Goal: Task Accomplishment & Management: Manage account settings

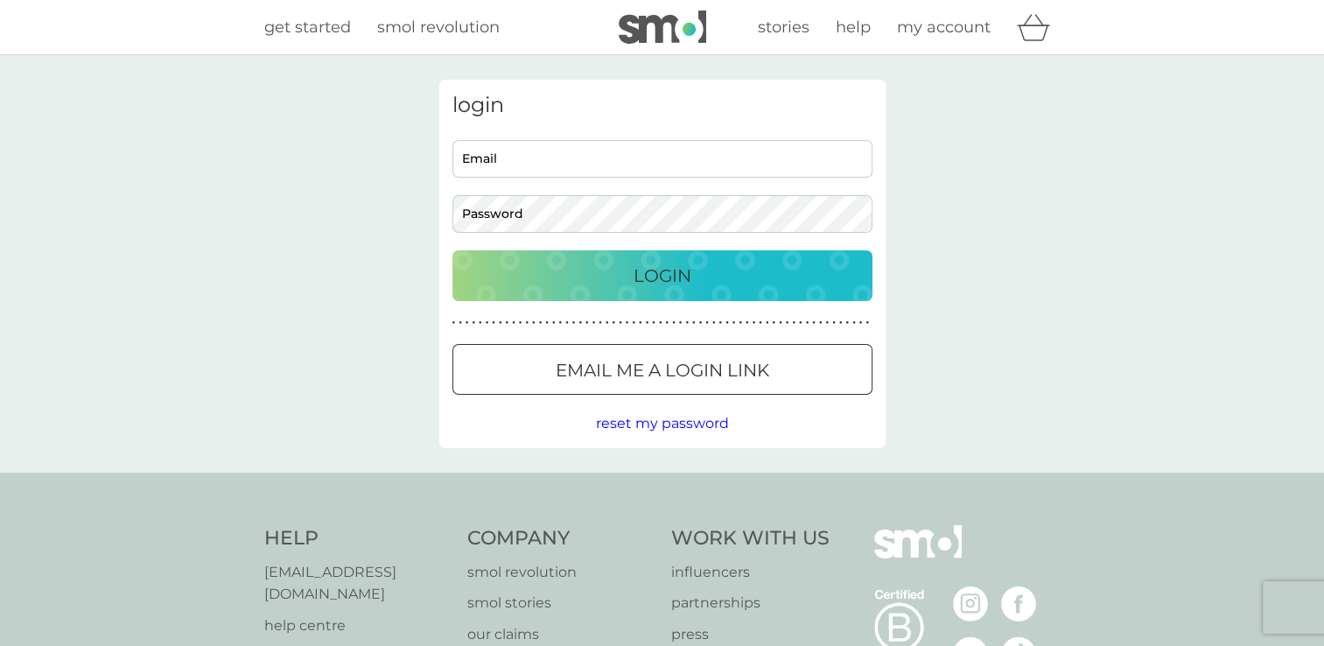
type input "crc44@sky.com"
click at [636, 272] on p "Login" at bounding box center [663, 276] width 58 height 28
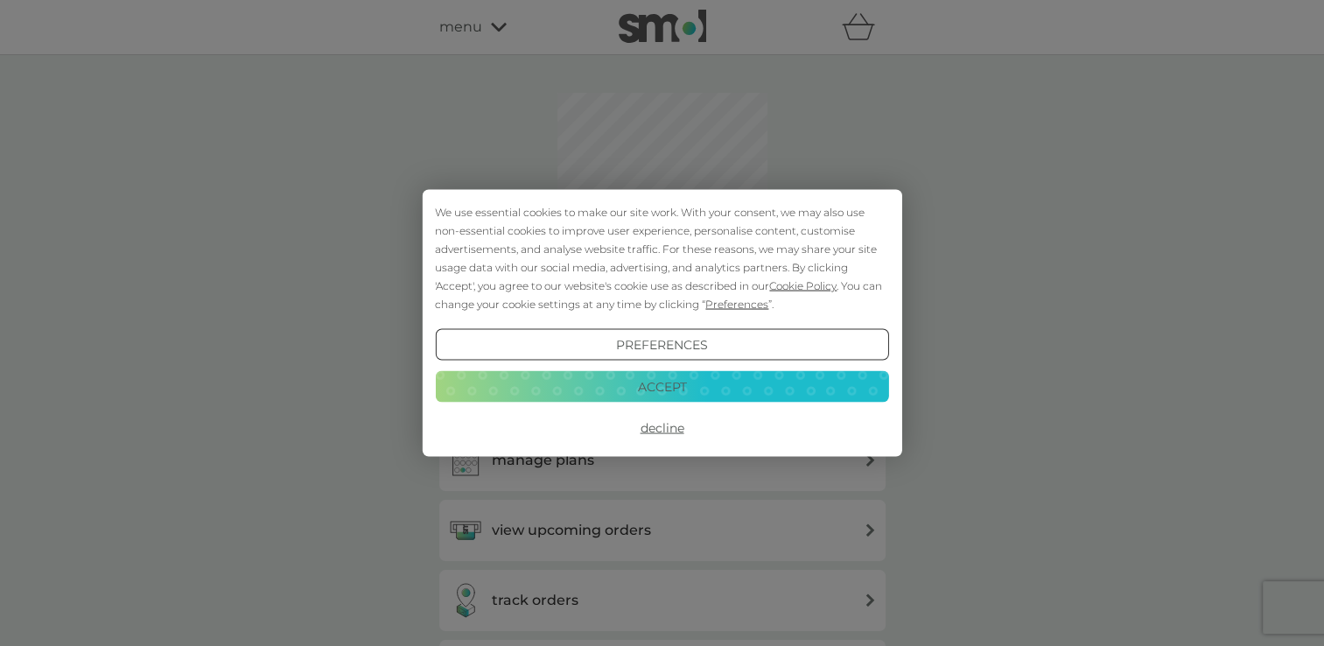
drag, startPoint x: 630, startPoint y: 392, endPoint x: 427, endPoint y: 353, distance: 206.8
click at [630, 392] on button "Accept" at bounding box center [661, 386] width 453 height 32
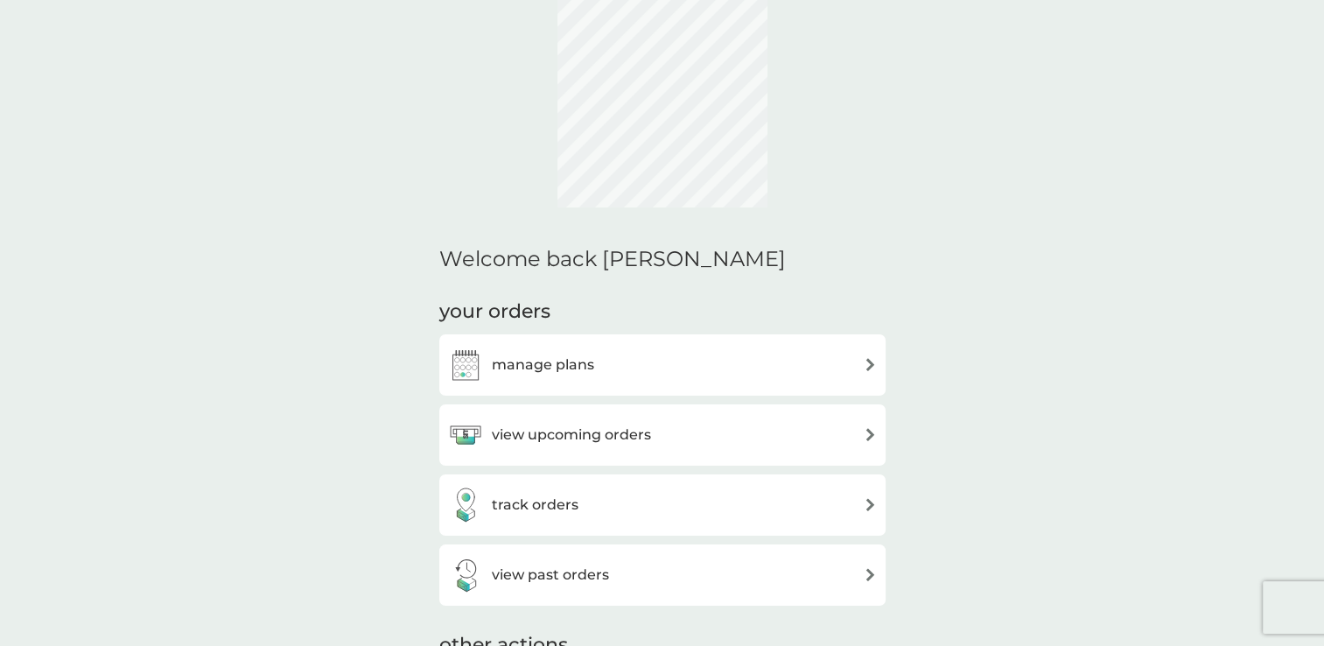
scroll to position [175, 0]
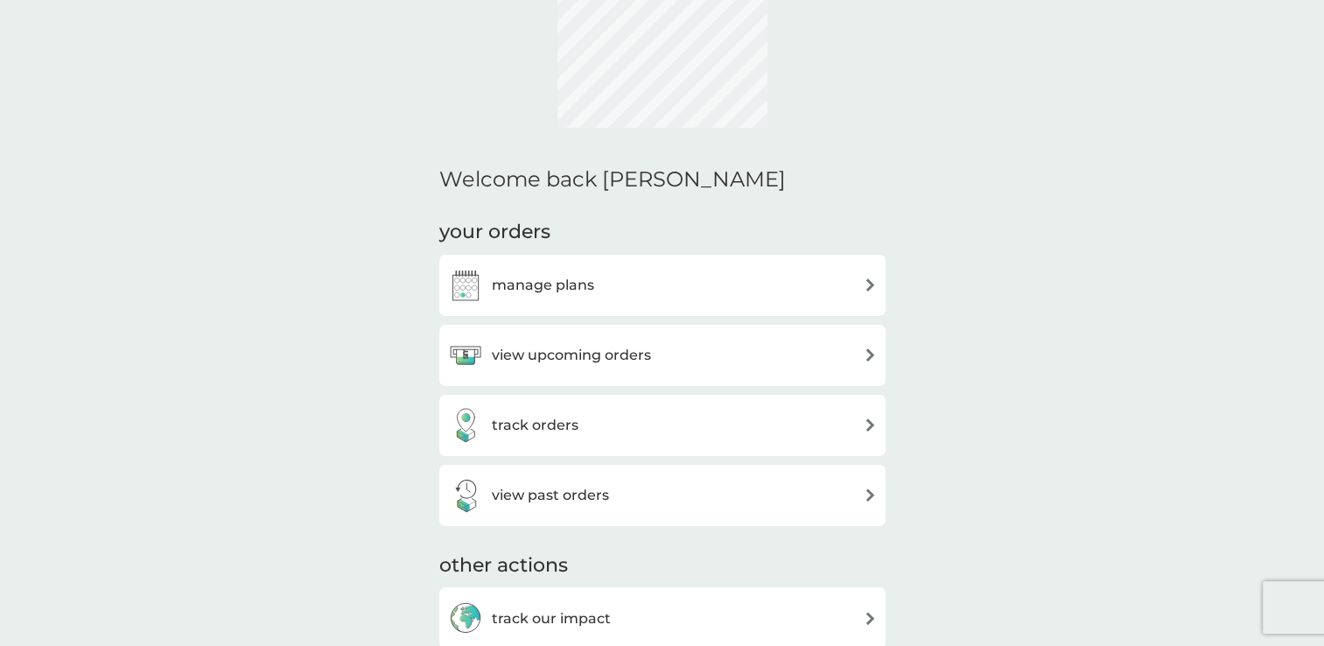
click at [852, 362] on div "view upcoming orders" at bounding box center [662, 355] width 429 height 35
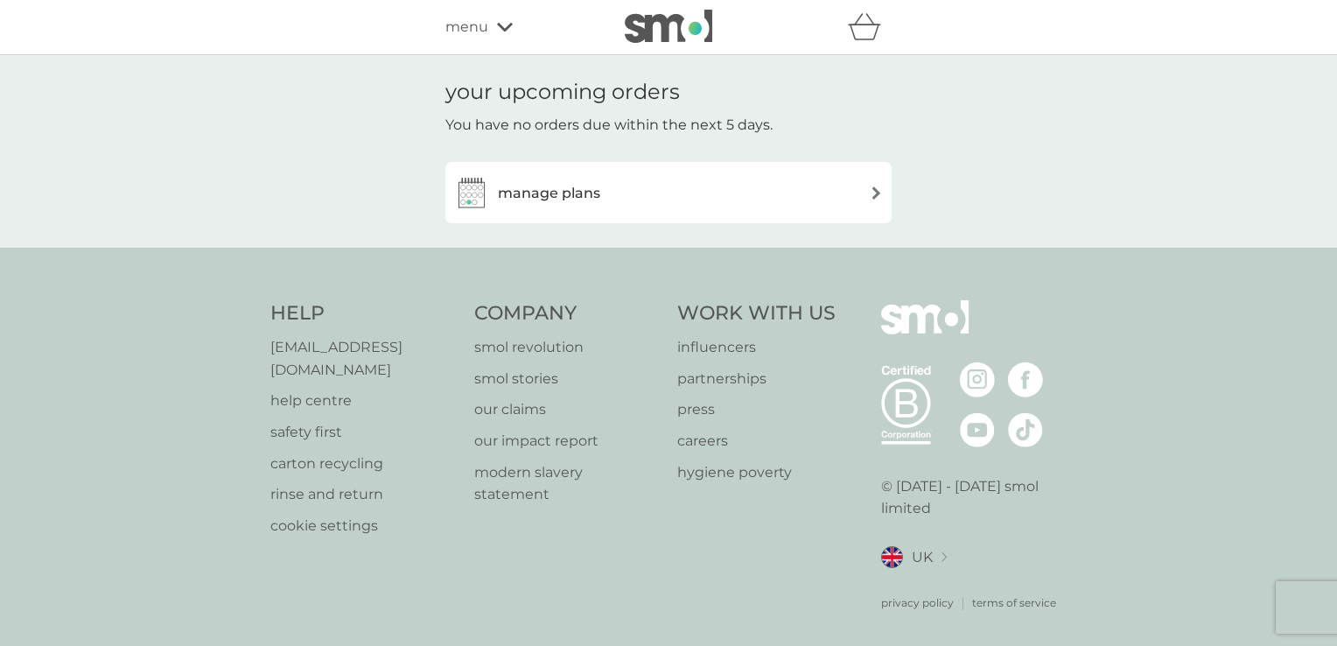
click at [875, 191] on img at bounding box center [876, 192] width 13 height 13
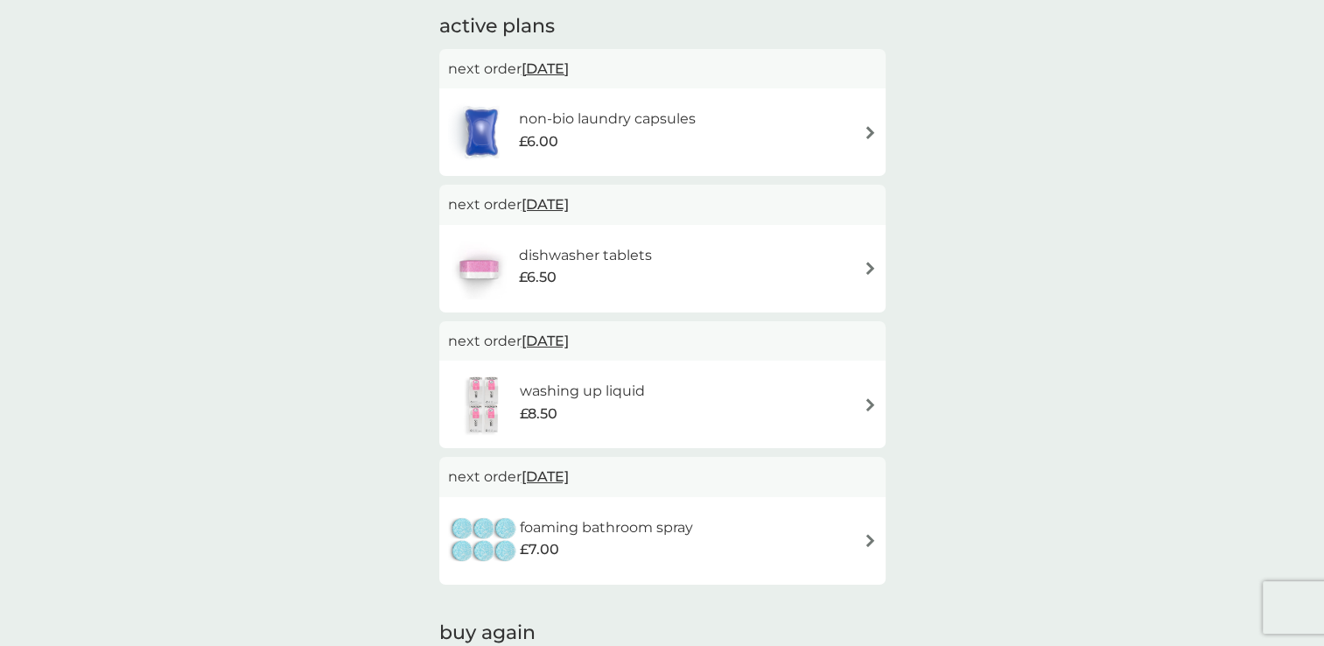
scroll to position [88, 0]
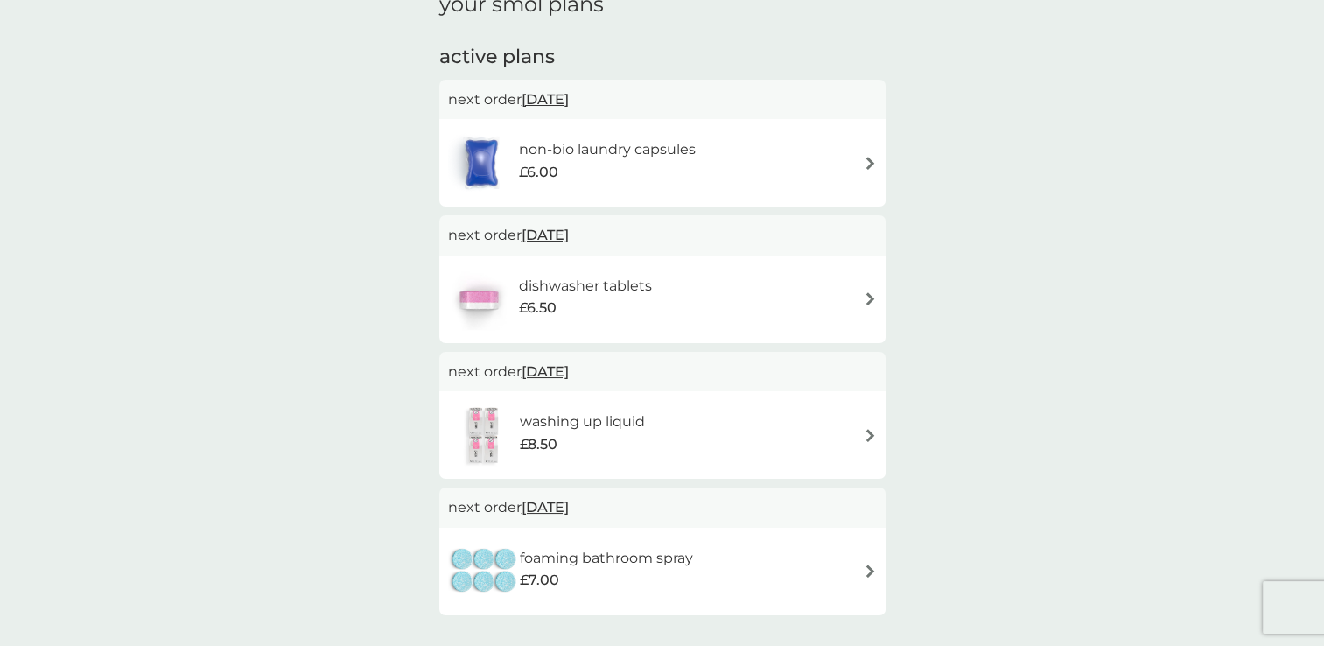
click at [868, 436] on img at bounding box center [870, 435] width 13 height 13
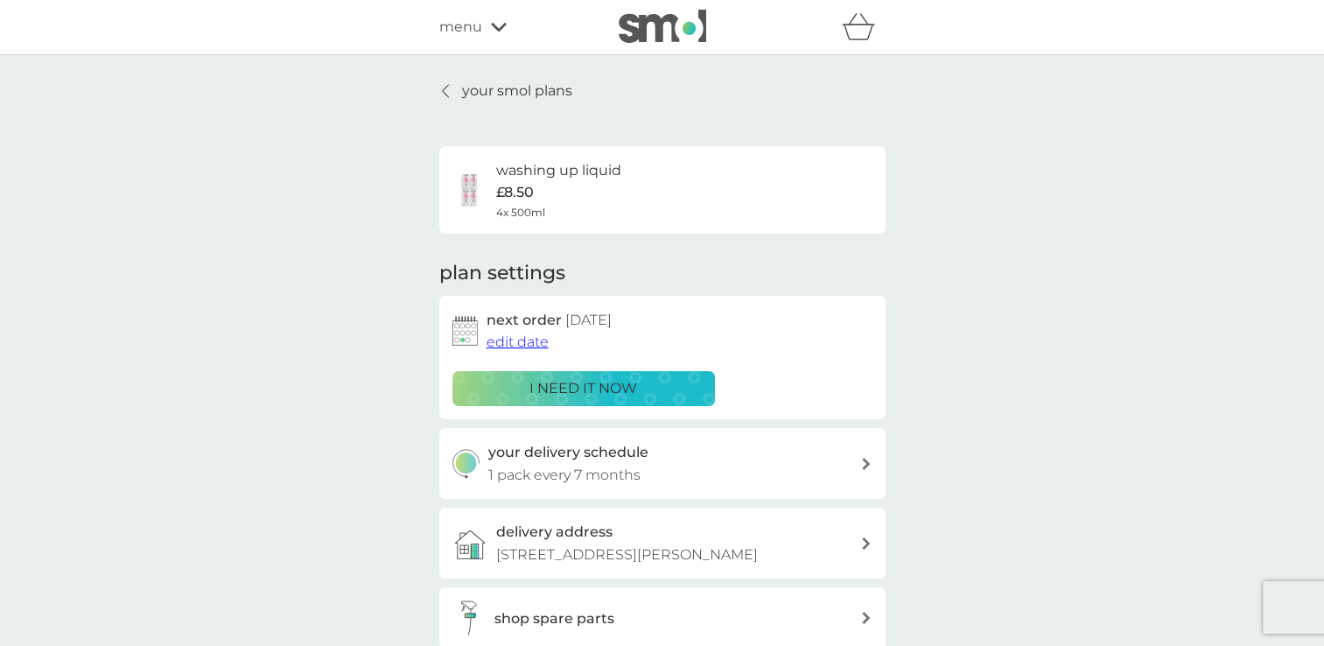
click at [859, 460] on div at bounding box center [866, 464] width 14 height 12
select select "7"
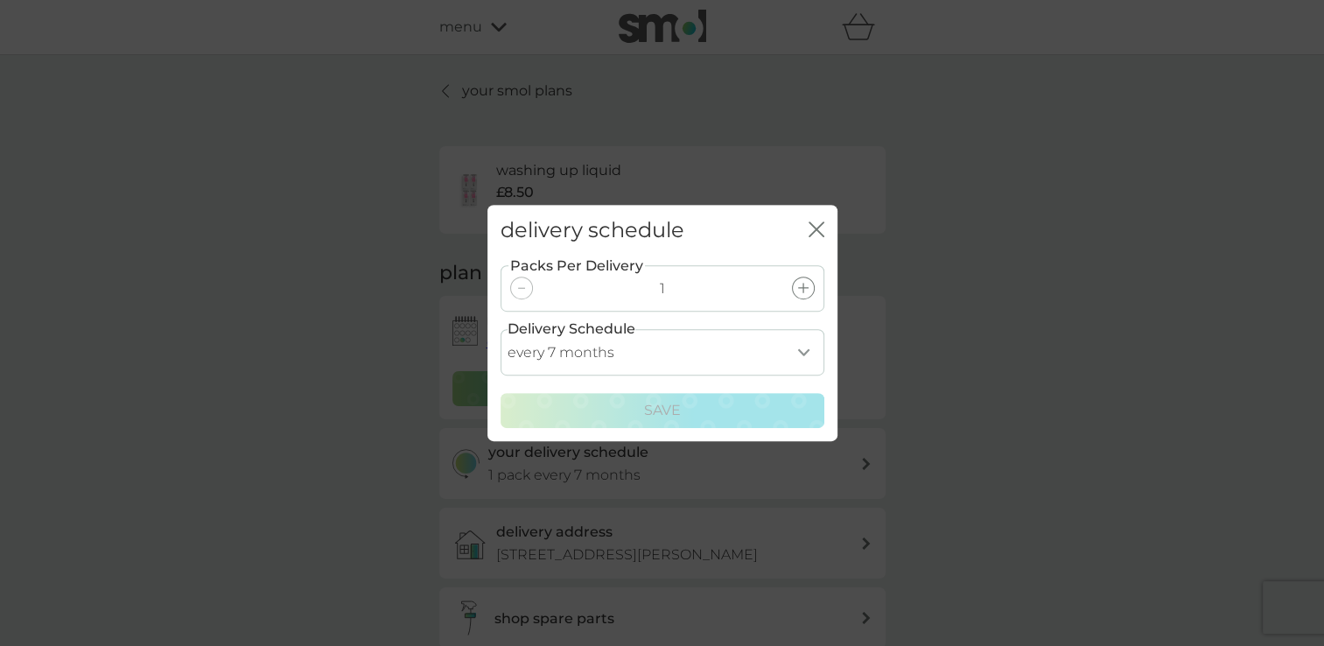
click at [798, 356] on select "every 1 month every 2 months every 3 months every 4 months every 5 months every…" at bounding box center [663, 352] width 324 height 46
click at [501, 329] on select "every 1 month every 2 months every 3 months every 4 months every 5 months every…" at bounding box center [663, 352] width 324 height 46
click at [809, 229] on icon "close" at bounding box center [817, 229] width 16 height 16
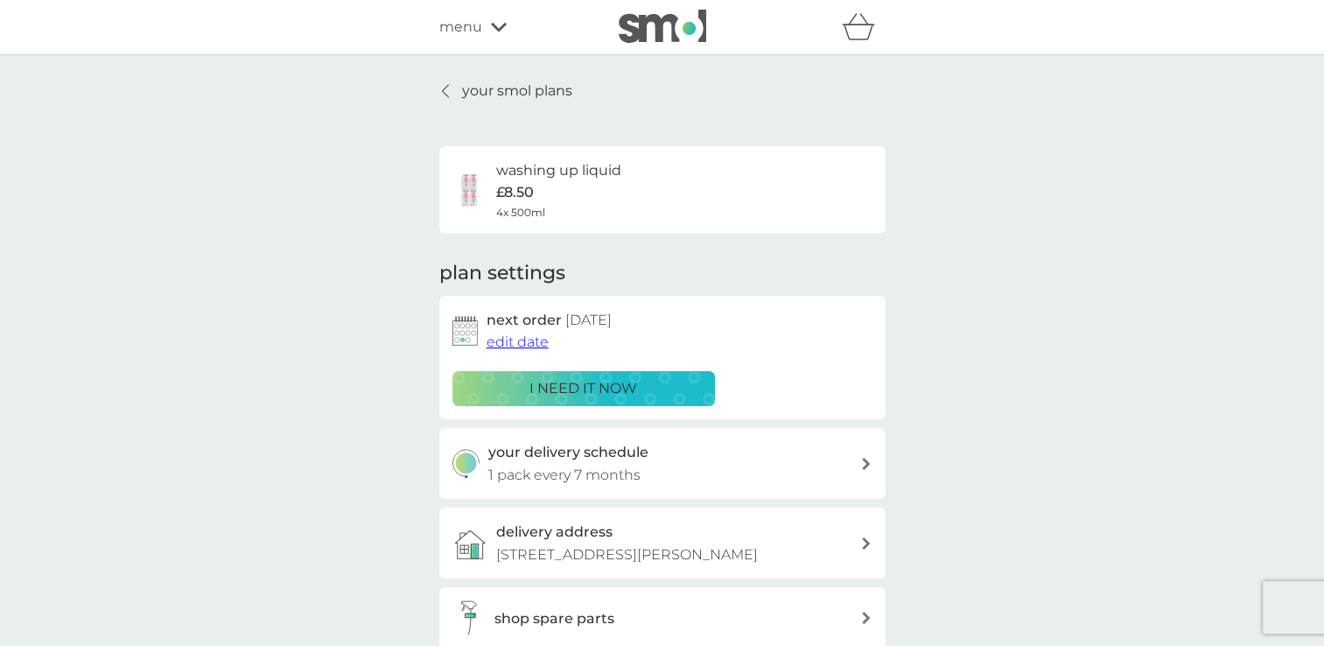
click at [516, 345] on span "edit date" at bounding box center [518, 341] width 62 height 17
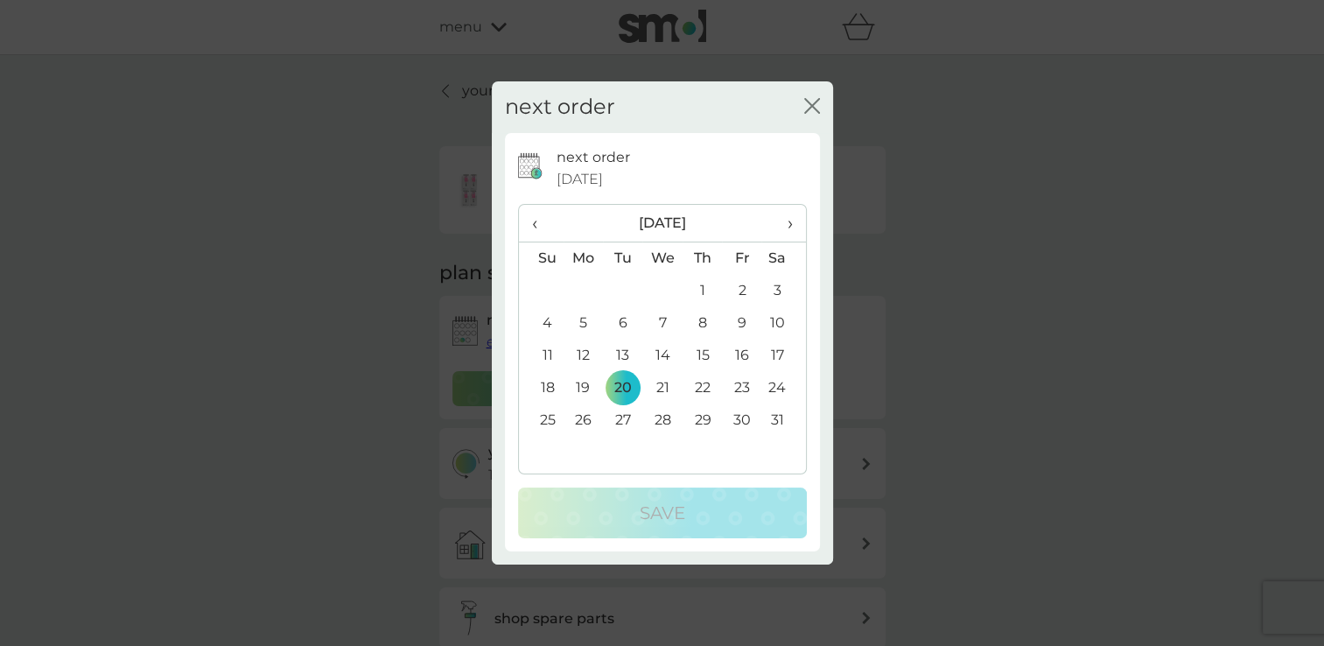
click at [787, 221] on span "›" at bounding box center [784, 223] width 18 height 37
click at [706, 422] on td "26" at bounding box center [702, 420] width 39 height 32
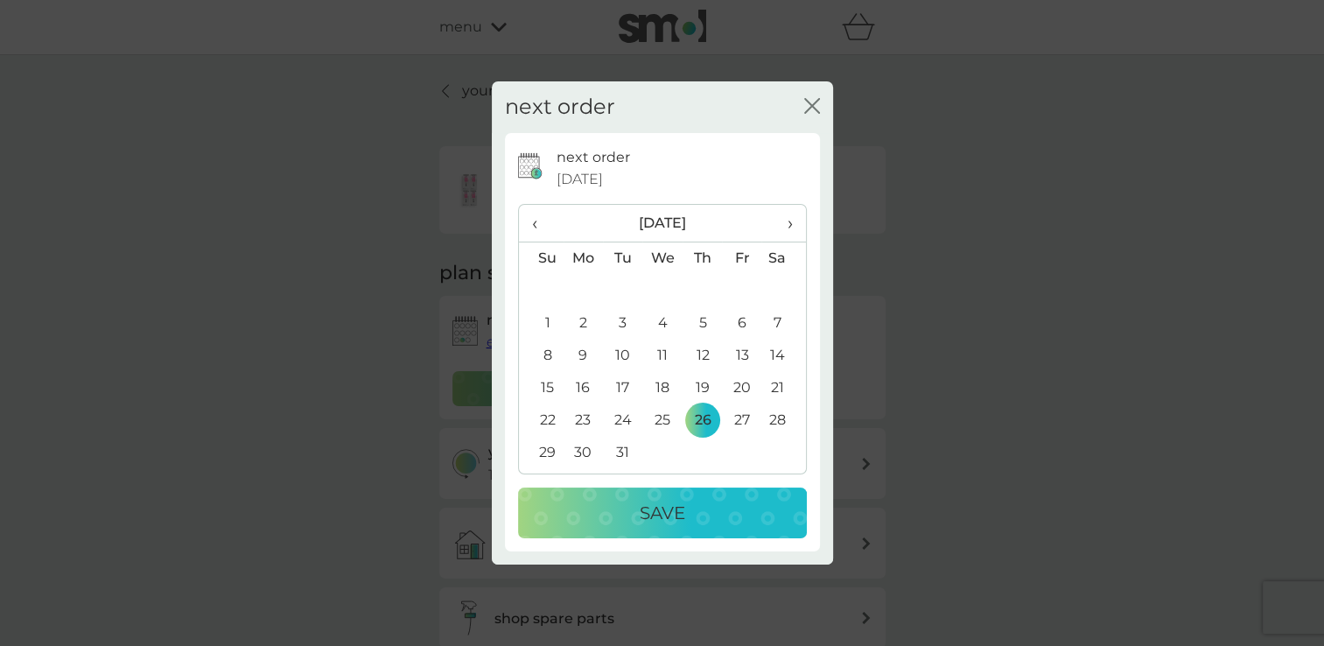
click at [651, 499] on p "Save" at bounding box center [663, 513] width 46 height 28
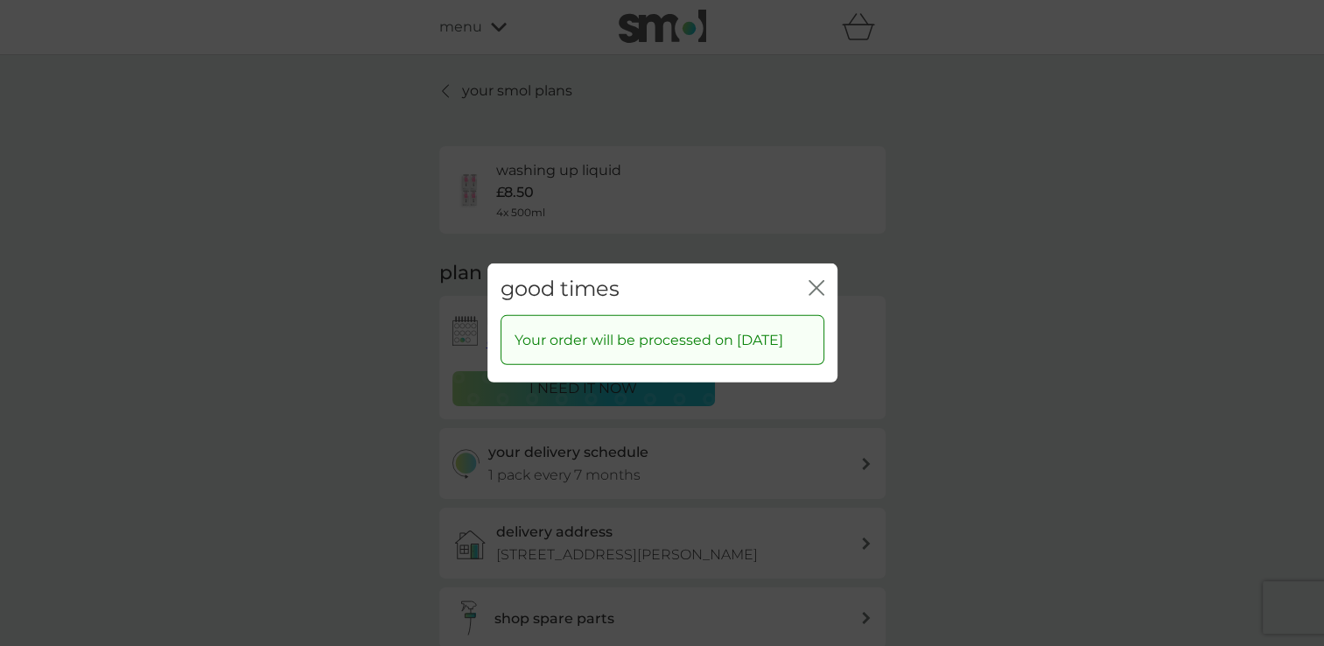
click at [817, 280] on icon "close" at bounding box center [817, 288] width 16 height 16
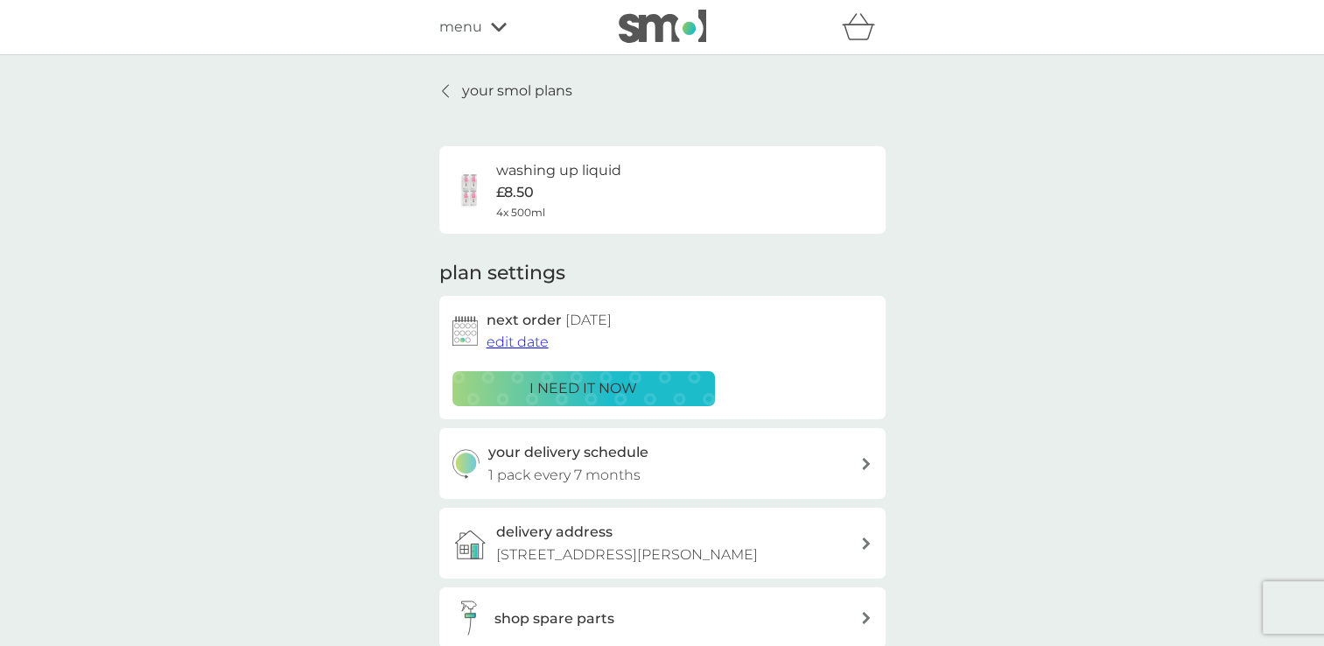
click at [447, 92] on icon at bounding box center [445, 91] width 7 height 14
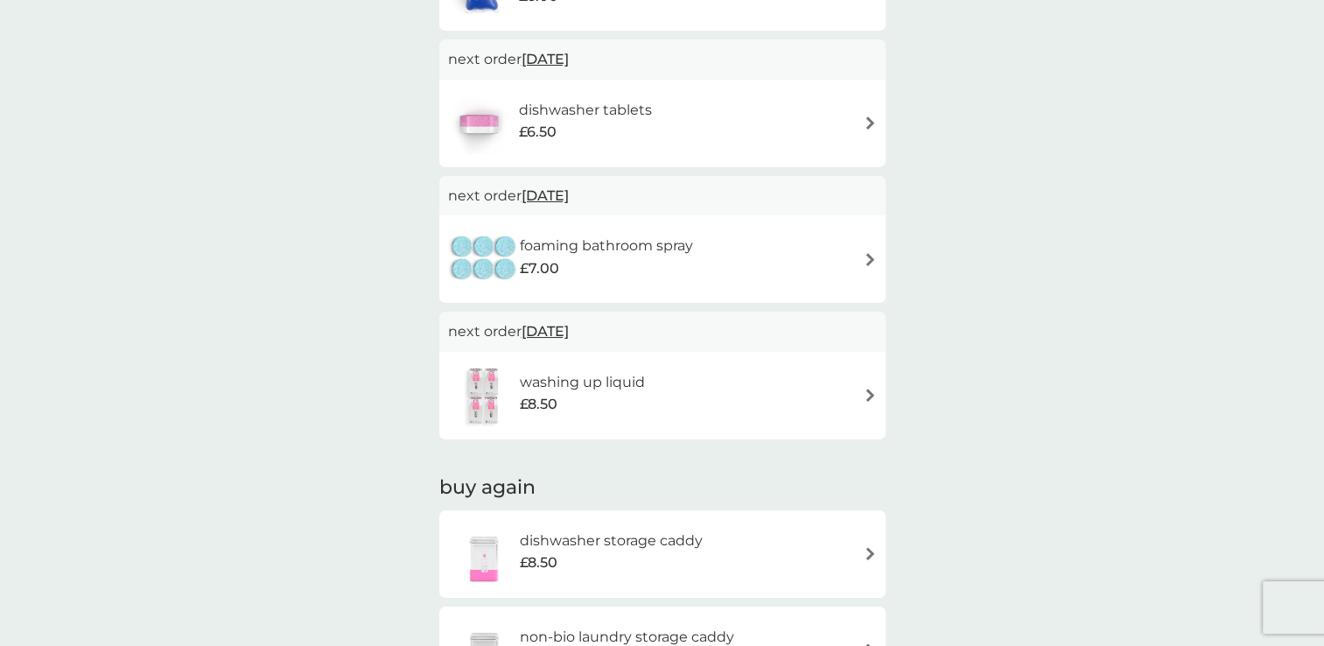
scroll to position [350, 0]
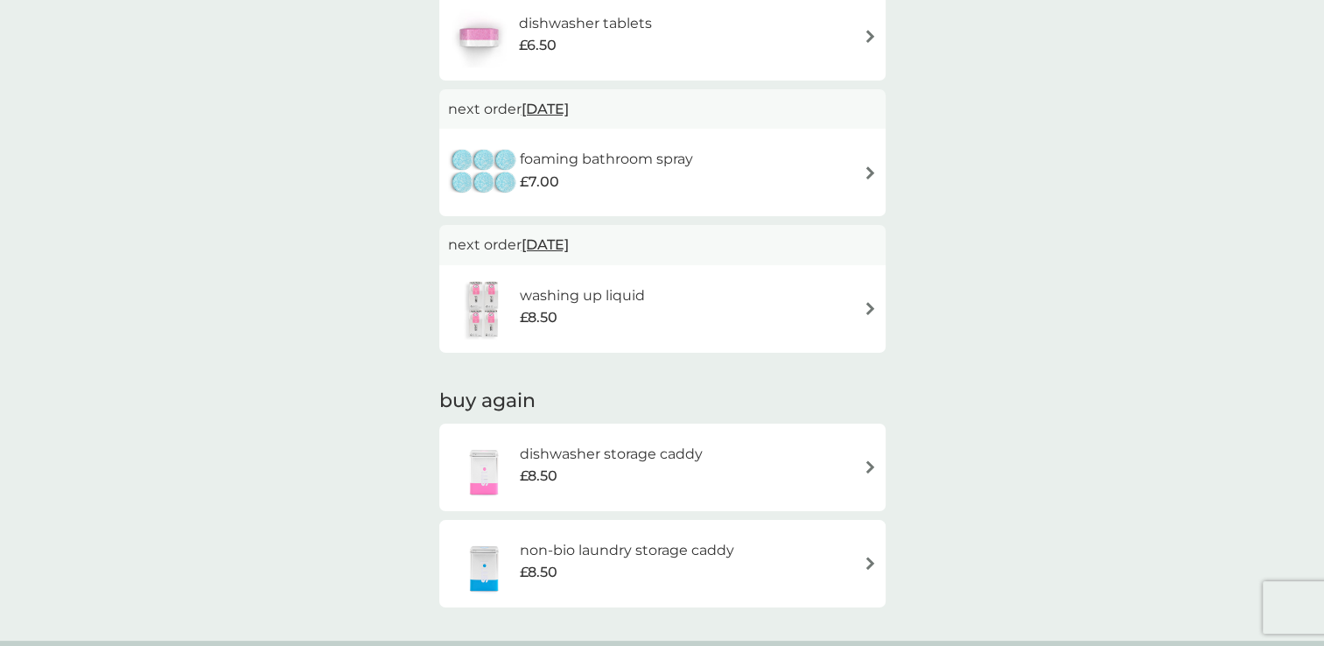
click at [870, 169] on img at bounding box center [870, 172] width 13 height 13
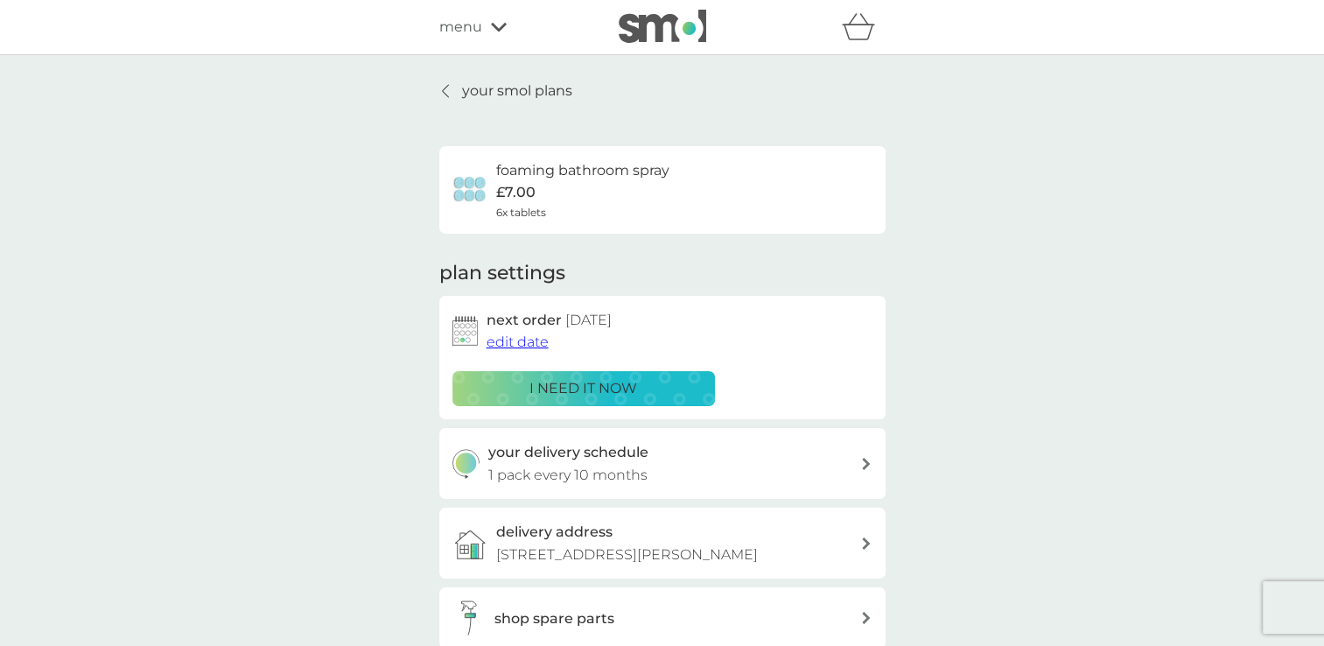
click at [502, 341] on span "edit date" at bounding box center [518, 341] width 62 height 17
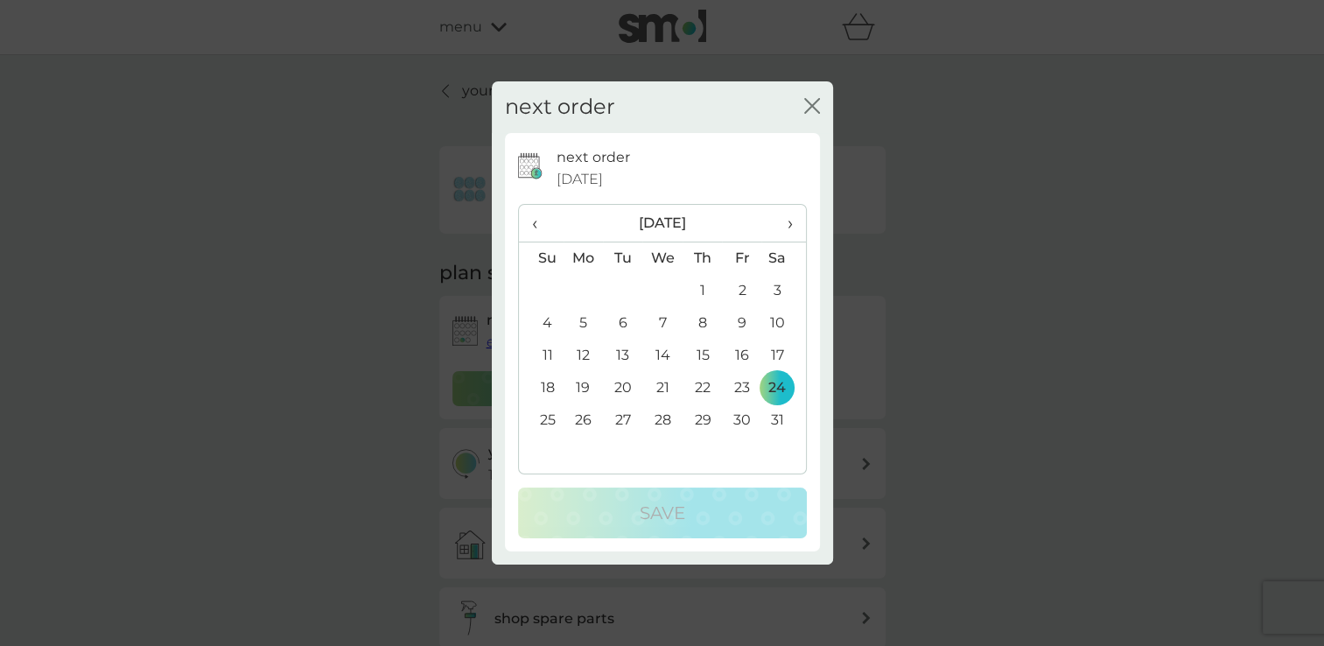
click at [532, 224] on span "‹" at bounding box center [541, 223] width 18 height 37
click at [533, 224] on span "‹" at bounding box center [541, 223] width 18 height 37
click at [549, 423] on td "26" at bounding box center [541, 420] width 45 height 32
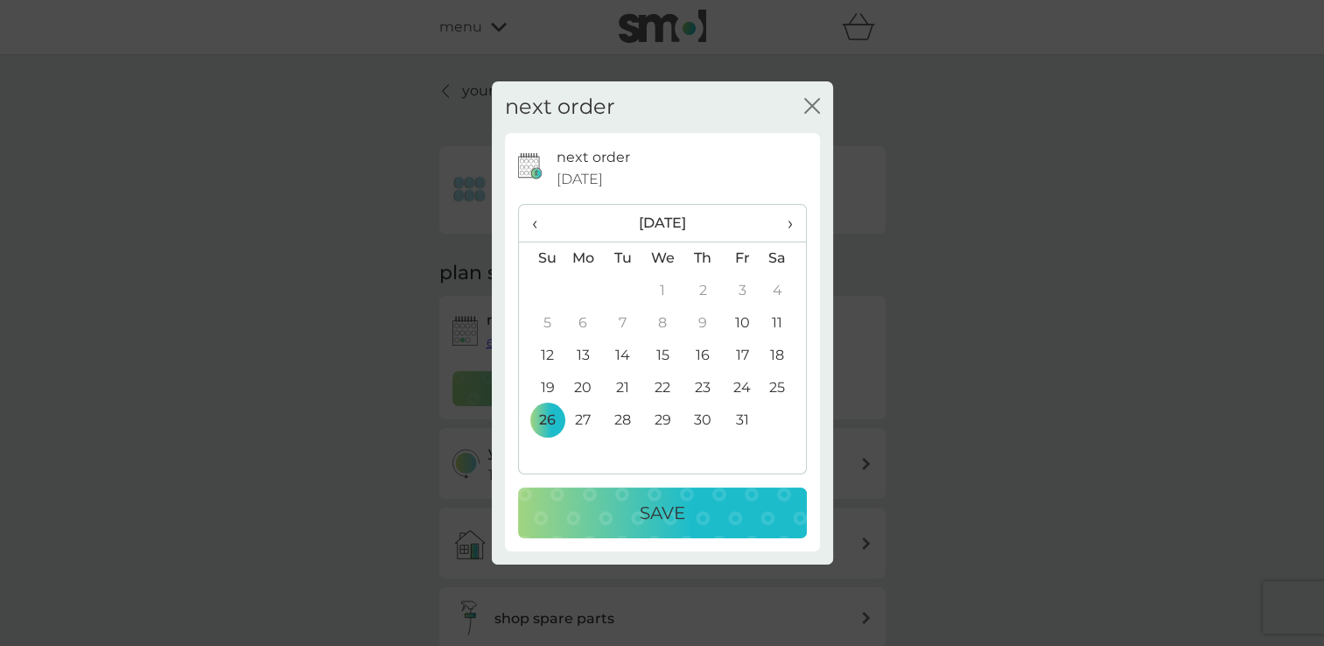
click at [656, 513] on p "Save" at bounding box center [663, 513] width 46 height 28
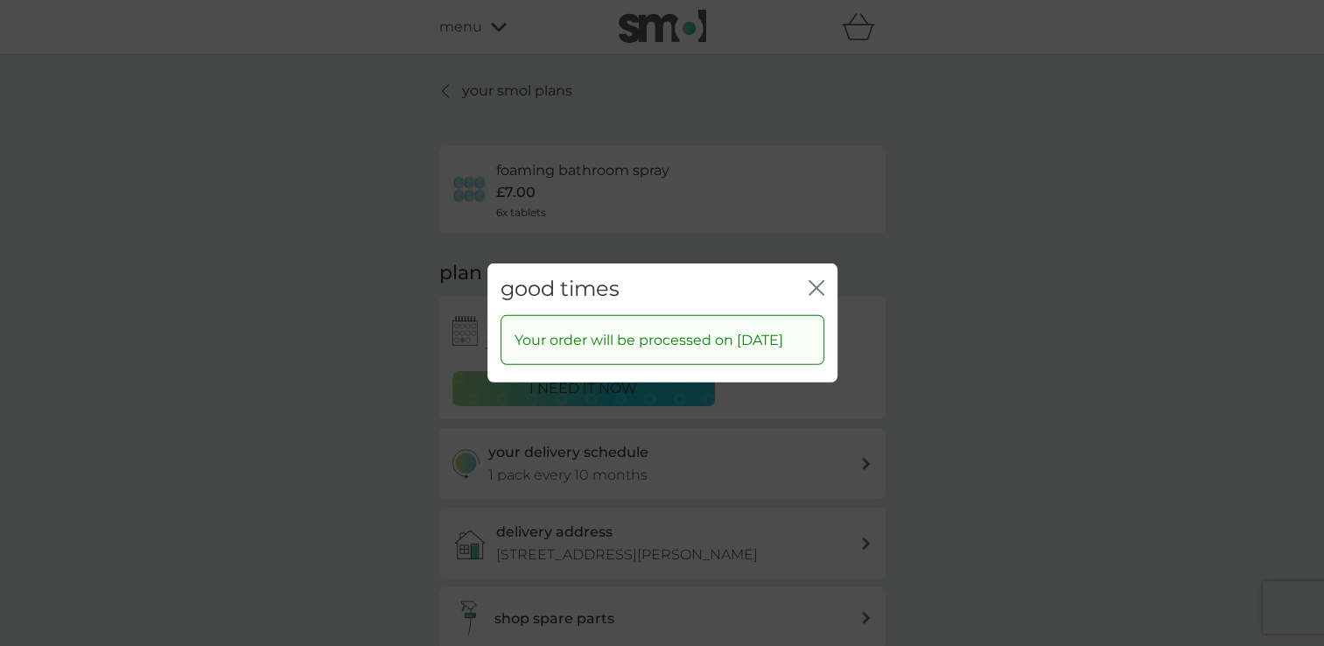
click at [812, 280] on icon "close" at bounding box center [817, 288] width 16 height 16
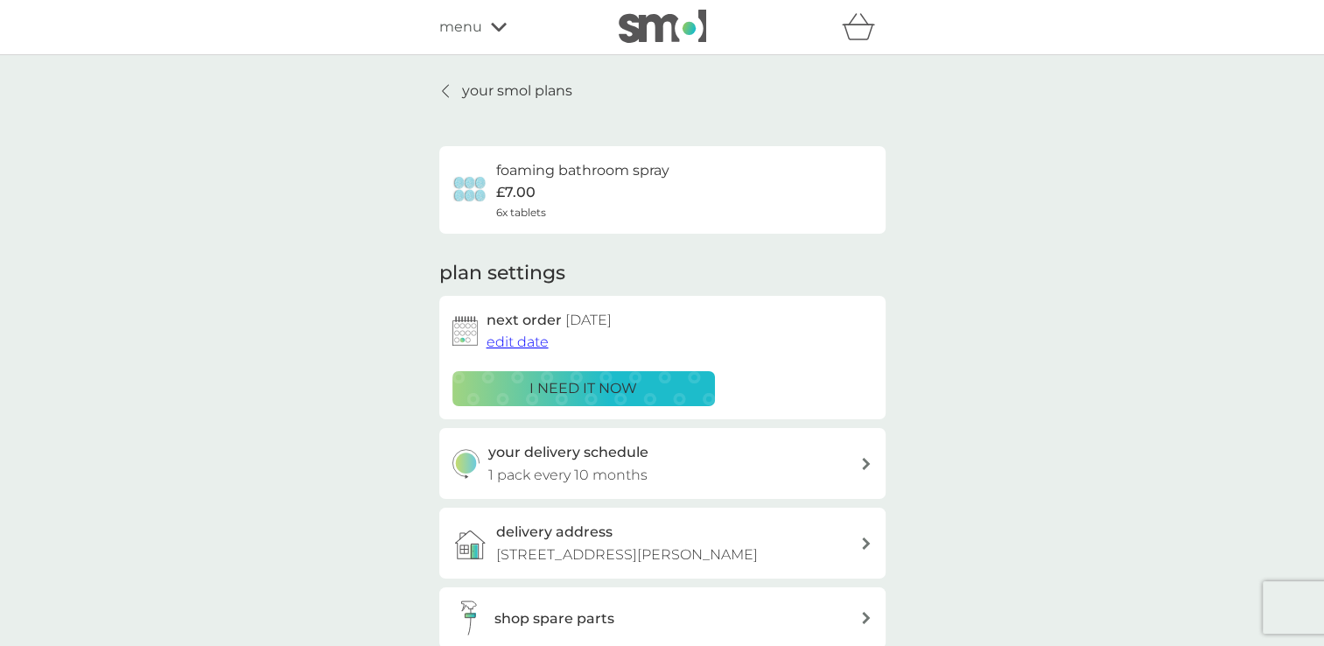
click at [459, 96] on link "your smol plans" at bounding box center [505, 91] width 133 height 23
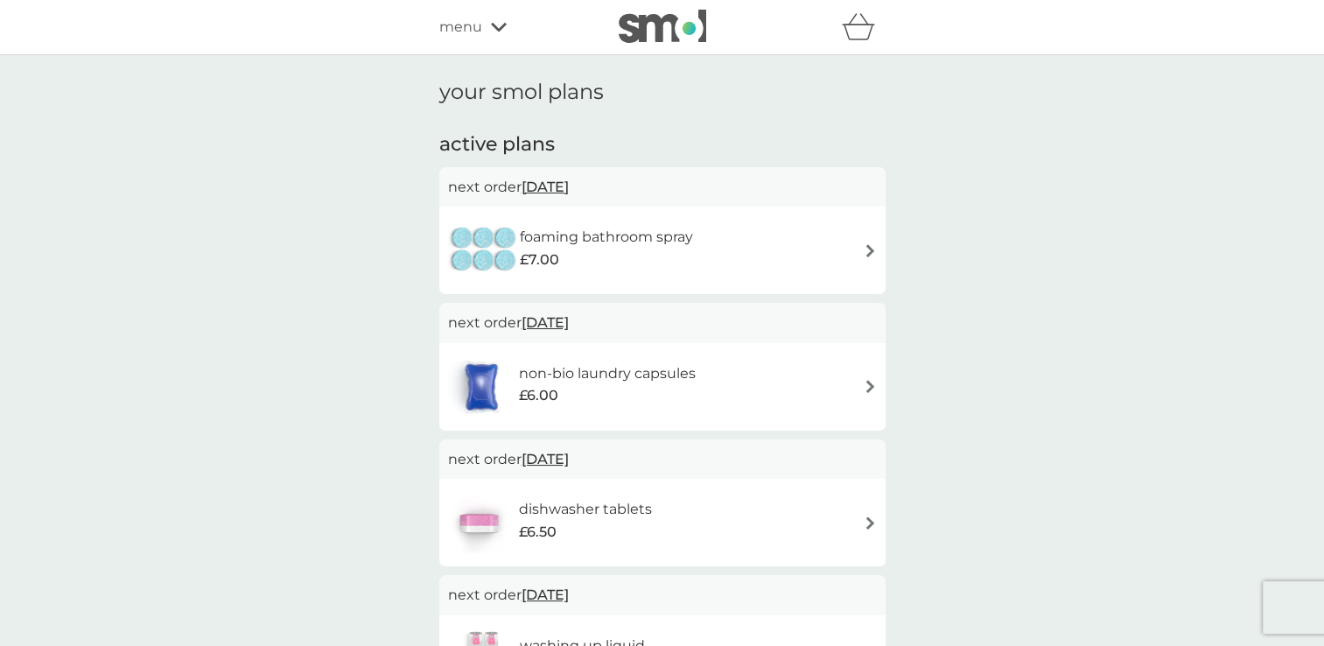
click at [459, 29] on span "menu" at bounding box center [460, 27] width 43 height 23
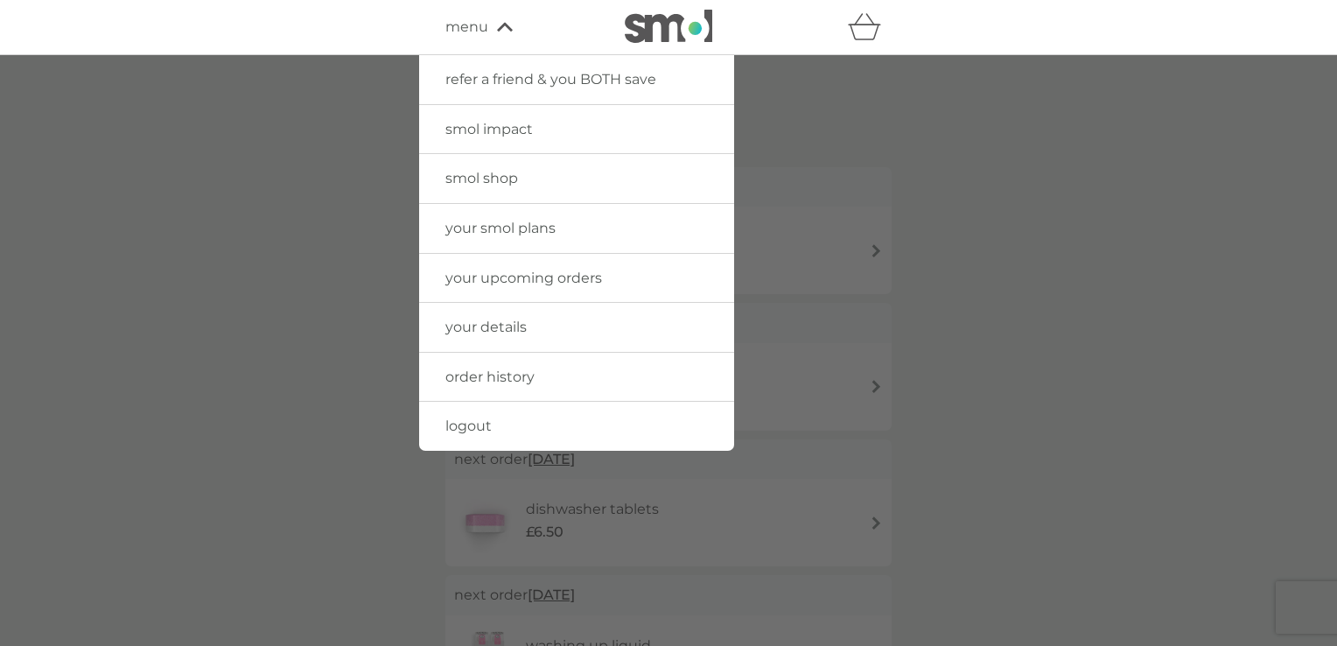
click at [487, 420] on span "logout" at bounding box center [468, 425] width 46 height 17
